Goal: Information Seeking & Learning: Learn about a topic

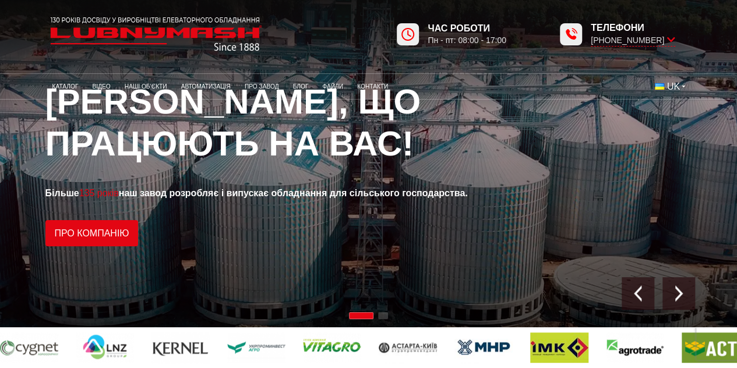
click at [206, 30] on img at bounding box center [155, 34] width 221 height 44
click at [97, 235] on link "Про компанію" at bounding box center [91, 233] width 93 height 26
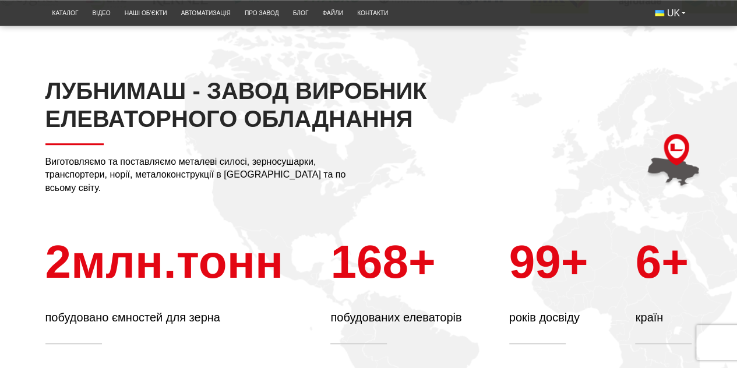
scroll to position [58, 0]
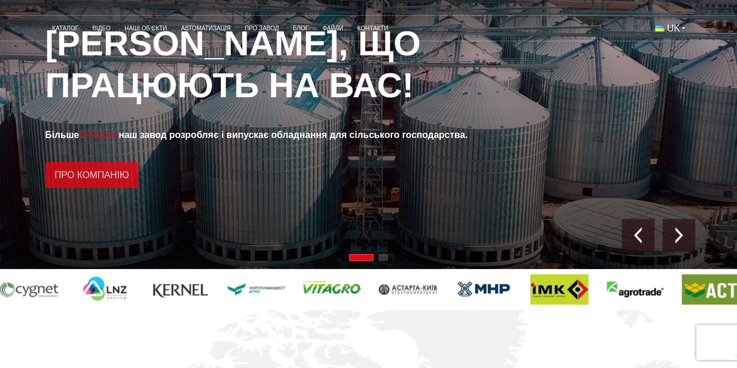
click at [132, 178] on link "Про компанію" at bounding box center [91, 175] width 93 height 26
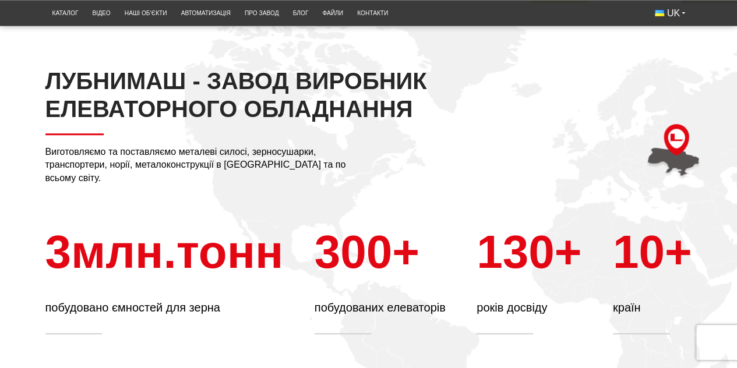
scroll to position [333, 0]
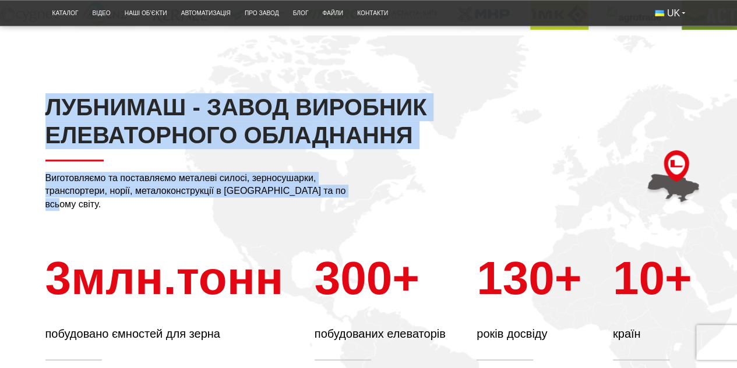
drag, startPoint x: 41, startPoint y: 109, endPoint x: 347, endPoint y: 225, distance: 327.3
click at [347, 225] on div "ЛУБНИМАШ - ЗАВОД ВИРОБНИК ЕЛЕВАТОРНОГО ОБЛАДНАННЯ Виготовляємо та поставляємо м…" at bounding box center [369, 227] width 664 height 268
copy div "ЛУБНИМАШ - ЗАВОД ВИРОБНИК ЕЛЕВАТОРНОГО ОБЛАДНАННЯ Виготовляємо та поставляємо м…"
click at [419, 122] on h2 "ЛУБНИМАШ - ЗАВОД ВИРОБНИК ЕЛЕВАТОРНОГО ОБЛАДНАННЯ" at bounding box center [239, 127] width 388 height 68
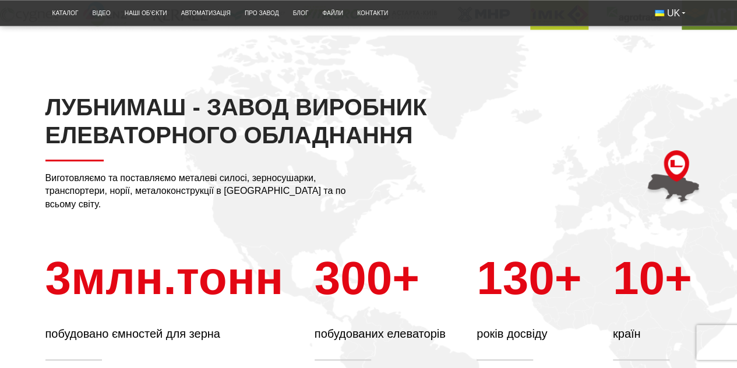
scroll to position [392, 0]
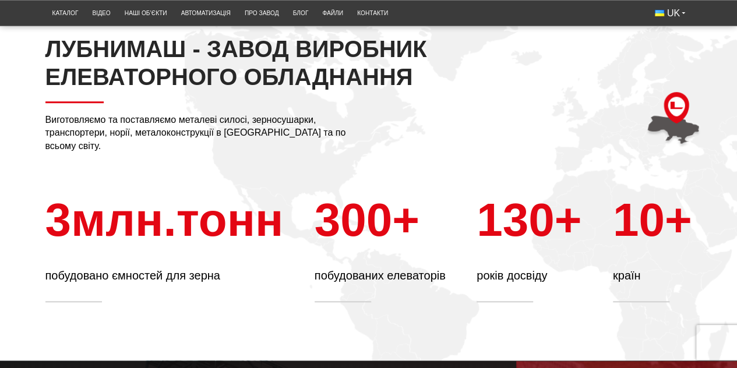
click at [538, 95] on div "ЛУБНИМАШ - ЗАВОД ВИРОБНИК ЕЛЕВАТОРНОГО ОБЛАДНАННЯ Виготовляємо та поставляємо м…" at bounding box center [369, 169] width 664 height 268
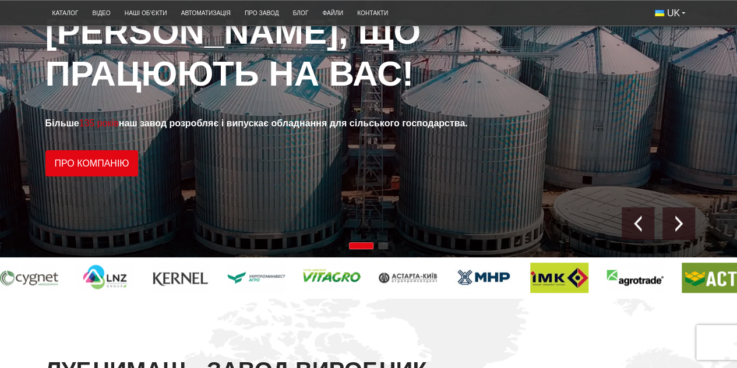
scroll to position [0, 0]
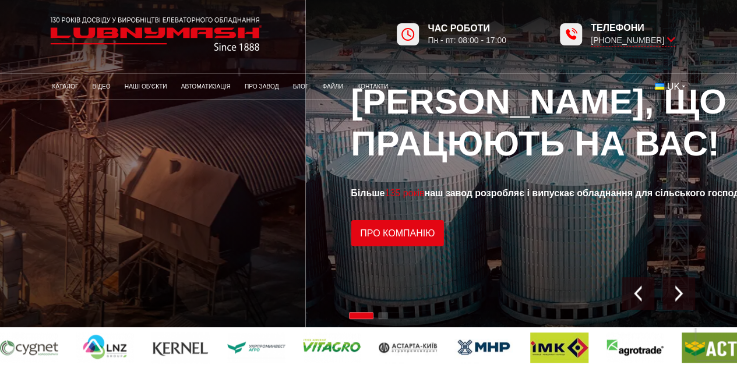
click at [351, 116] on span "Будуємо елеватори, що працюють на вас!" at bounding box center [539, 122] width 376 height 81
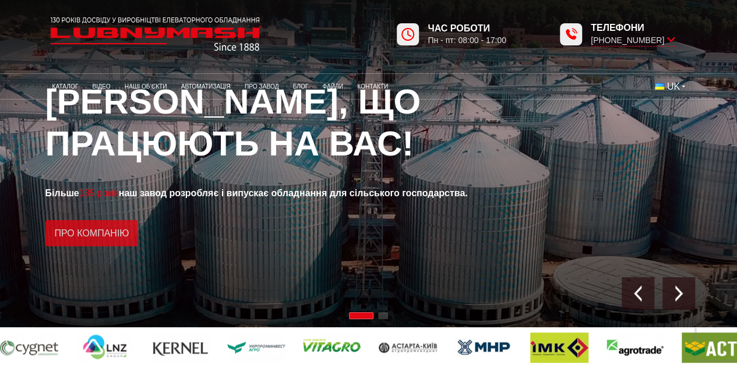
click at [89, 230] on link "Про компанію" at bounding box center [91, 233] width 93 height 26
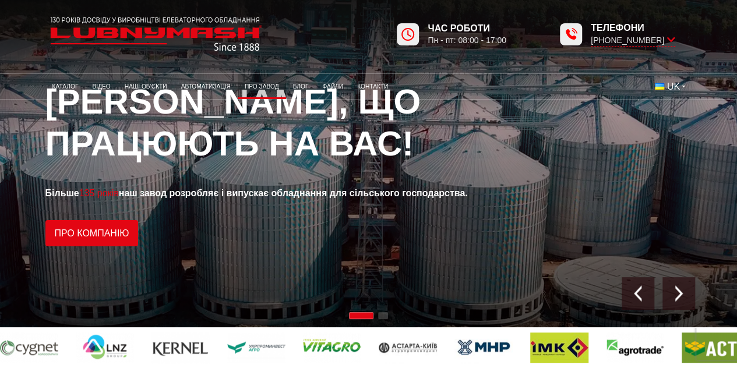
click at [274, 85] on link "Про завод" at bounding box center [262, 86] width 48 height 19
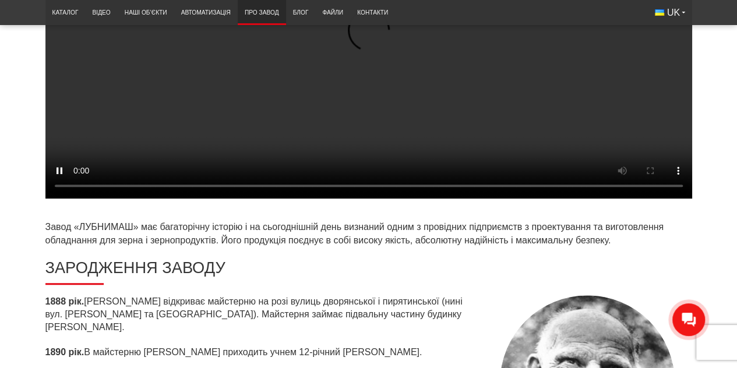
scroll to position [350, 0]
